Goal: Task Accomplishment & Management: Manage account settings

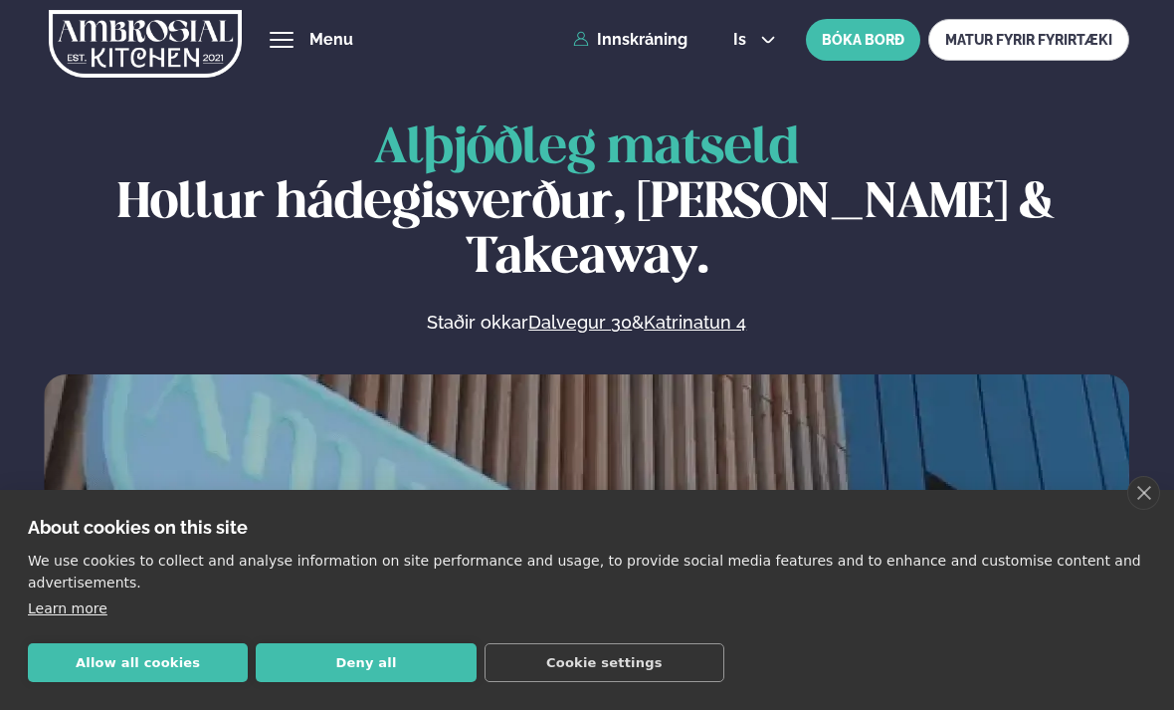
click at [1125, 486] on video at bounding box center [587, 645] width 1086 height 542
click at [1131, 490] on link "close" at bounding box center [1144, 493] width 33 height 34
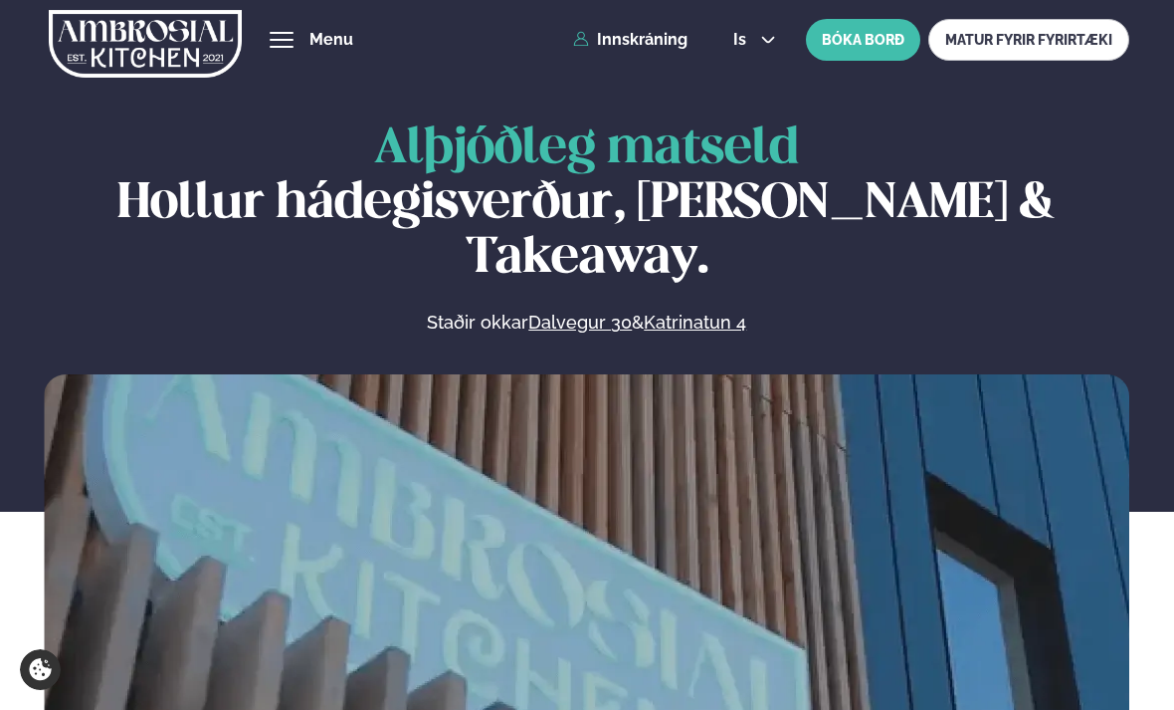
click at [640, 45] on link "Innskráning" at bounding box center [630, 40] width 114 height 18
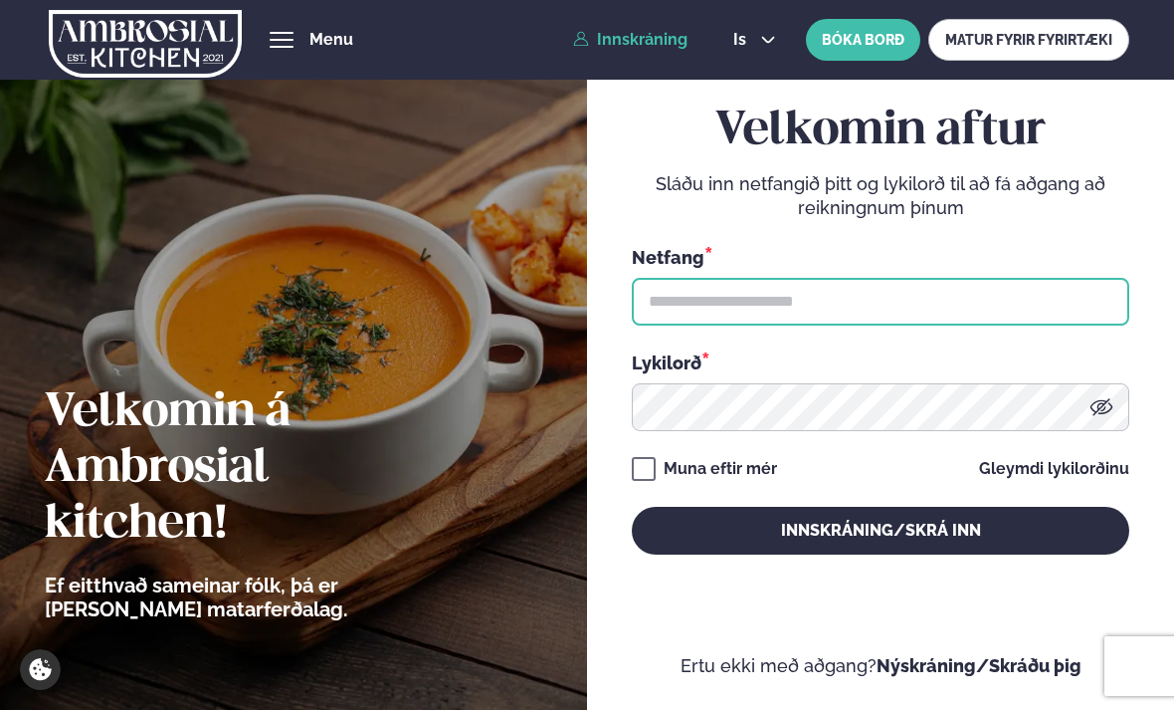
click at [679, 325] on input "text" at bounding box center [881, 302] width 499 height 48
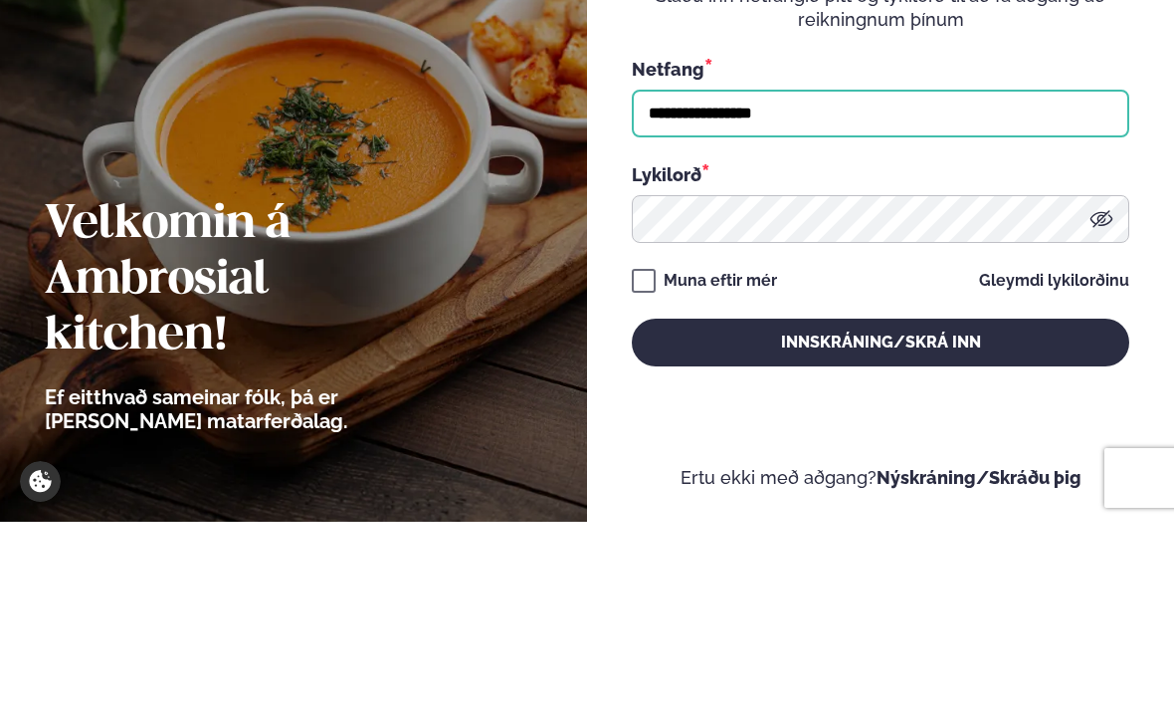
type input "**********"
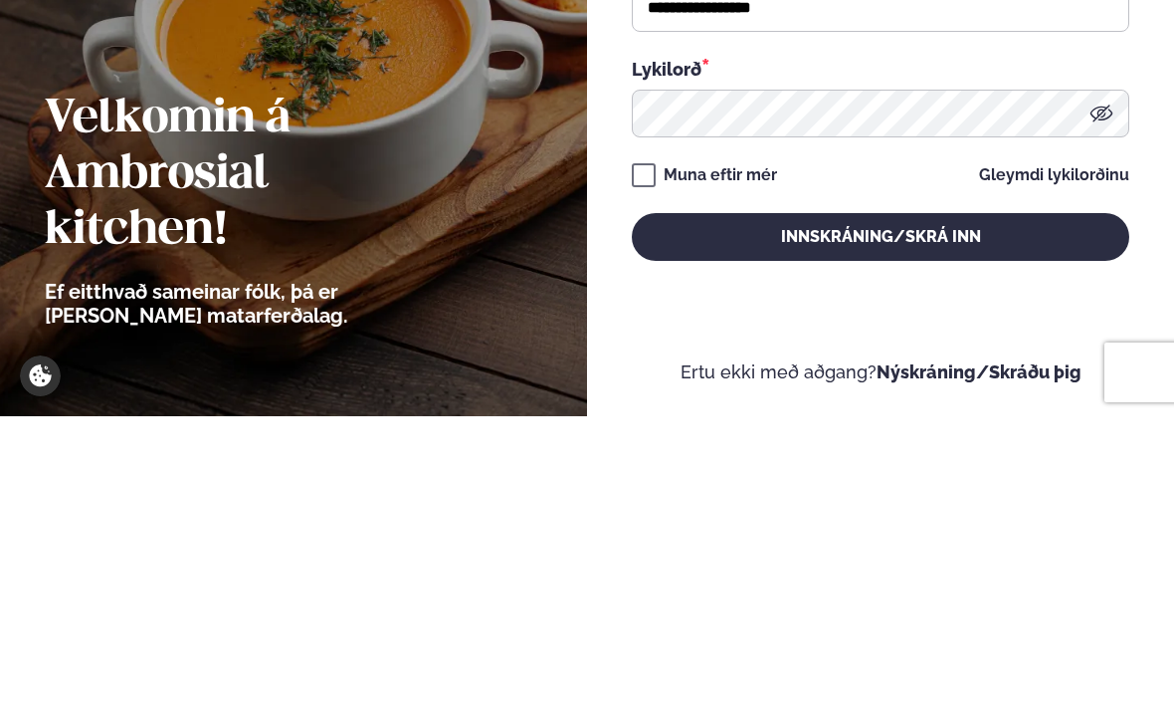
click at [1110, 398] on icon at bounding box center [1102, 406] width 23 height 17
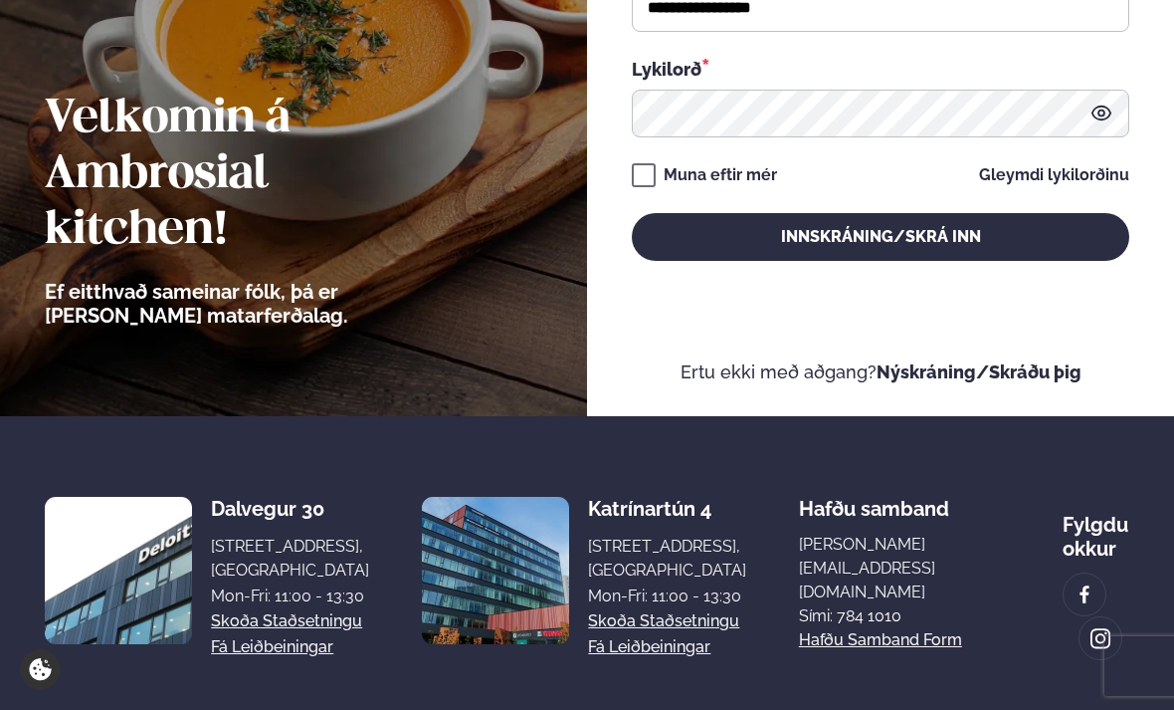
click at [731, 261] on button "Innskráning/Skrá inn" at bounding box center [881, 237] width 499 height 48
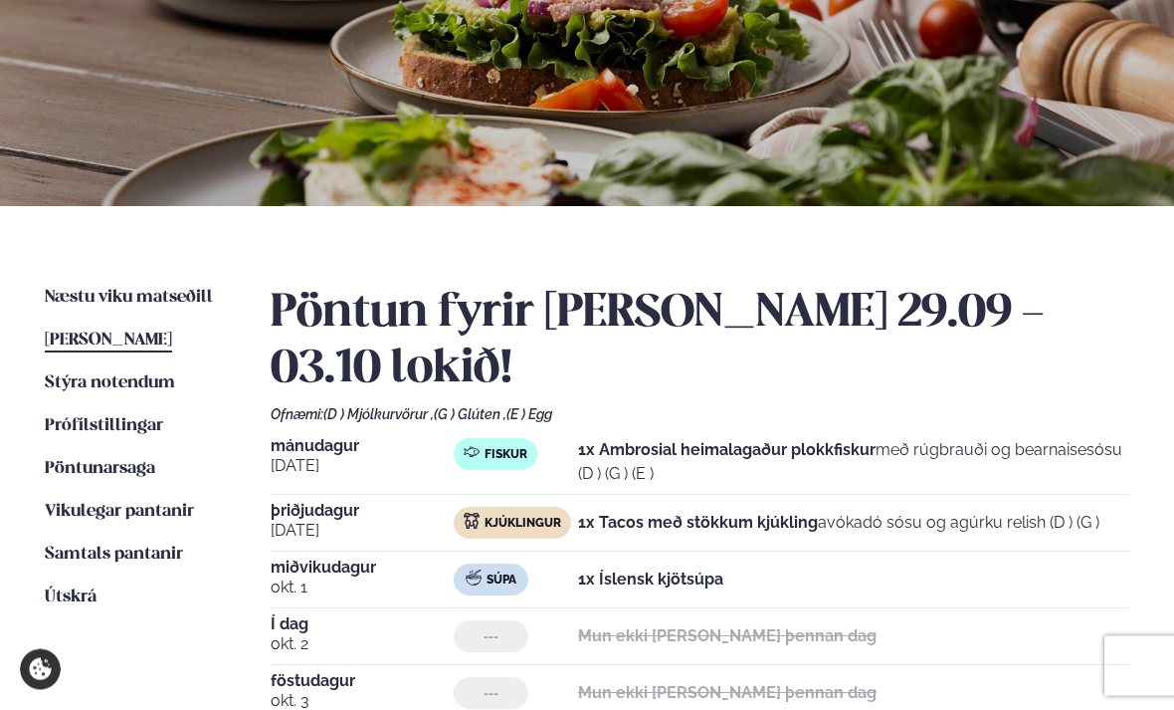
scroll to position [225, 0]
click at [71, 504] on span "Vikulegar pantanir" at bounding box center [119, 511] width 149 height 17
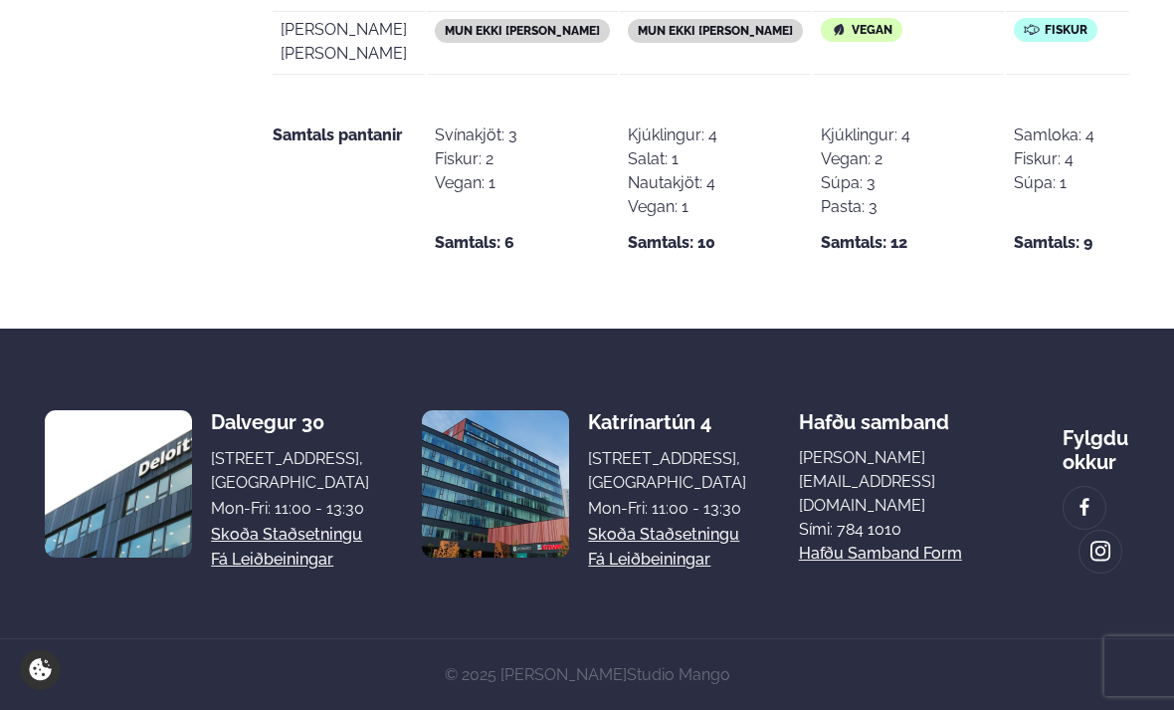
scroll to position [1484, 0]
